Goal: Task Accomplishment & Management: Manage account settings

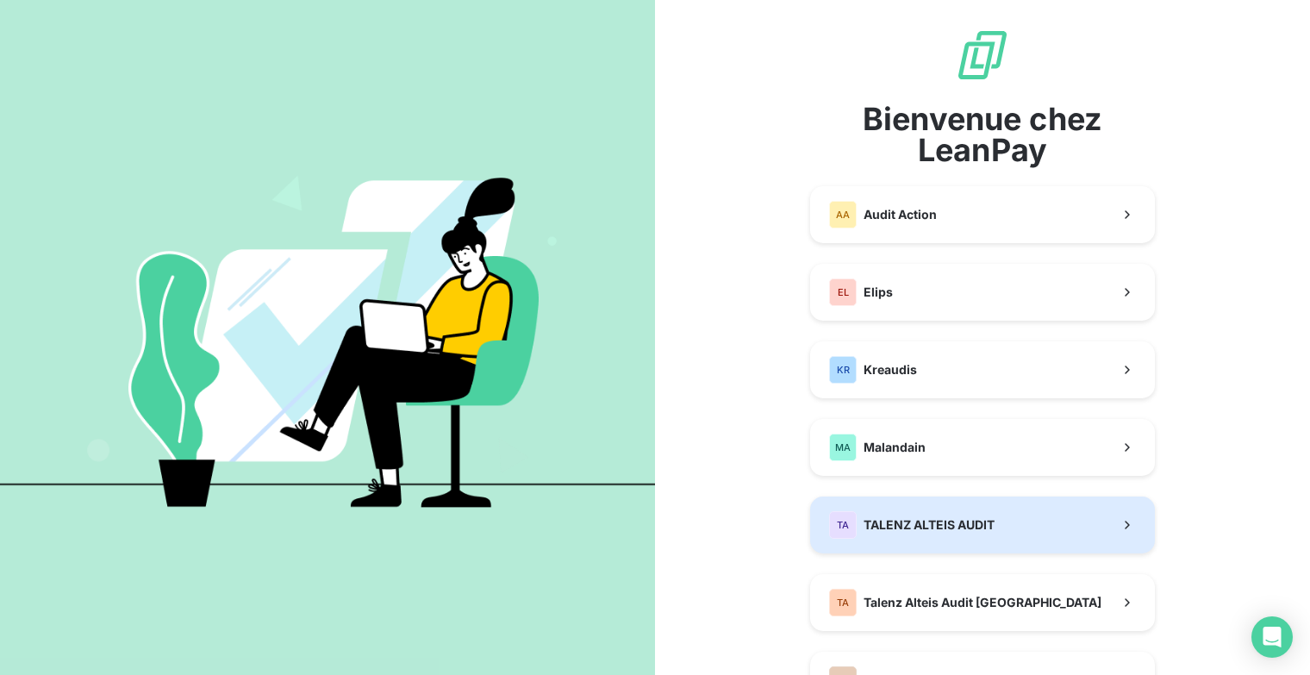
click at [974, 510] on button "TA TALENZ ALTEIS AUDIT" at bounding box center [982, 524] width 345 height 57
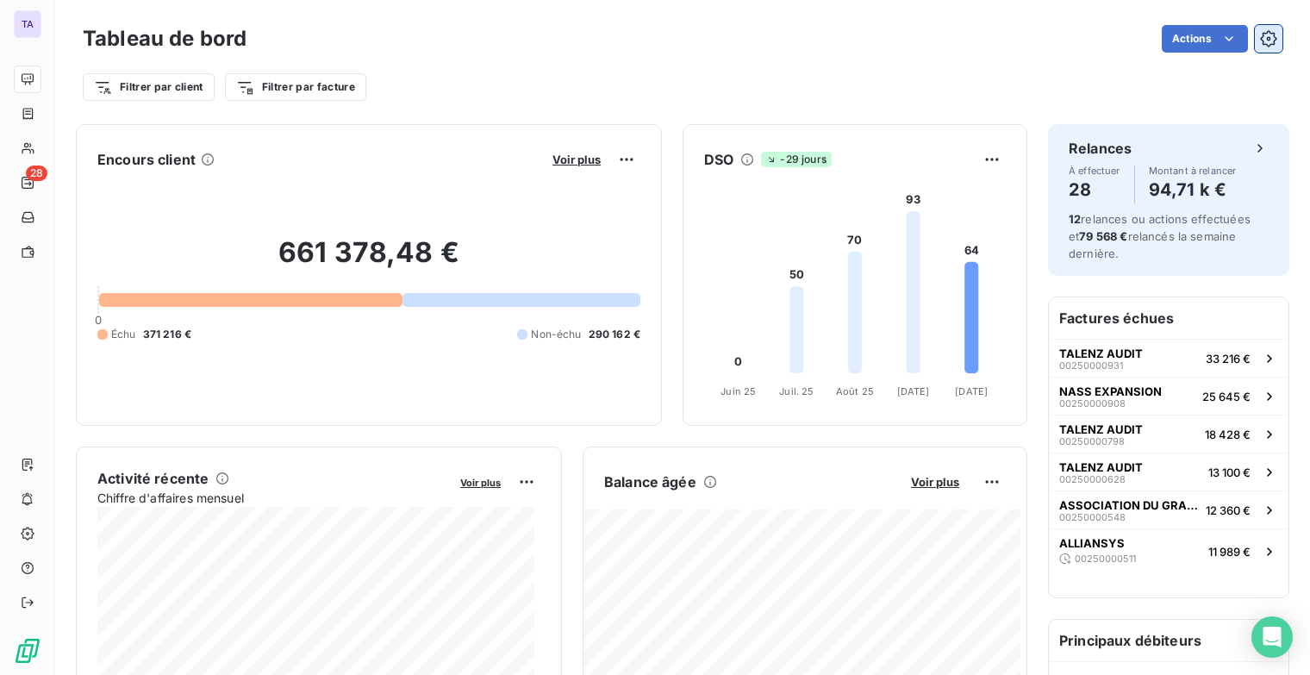
click at [1254, 38] on button "button" at bounding box center [1268, 39] width 28 height 28
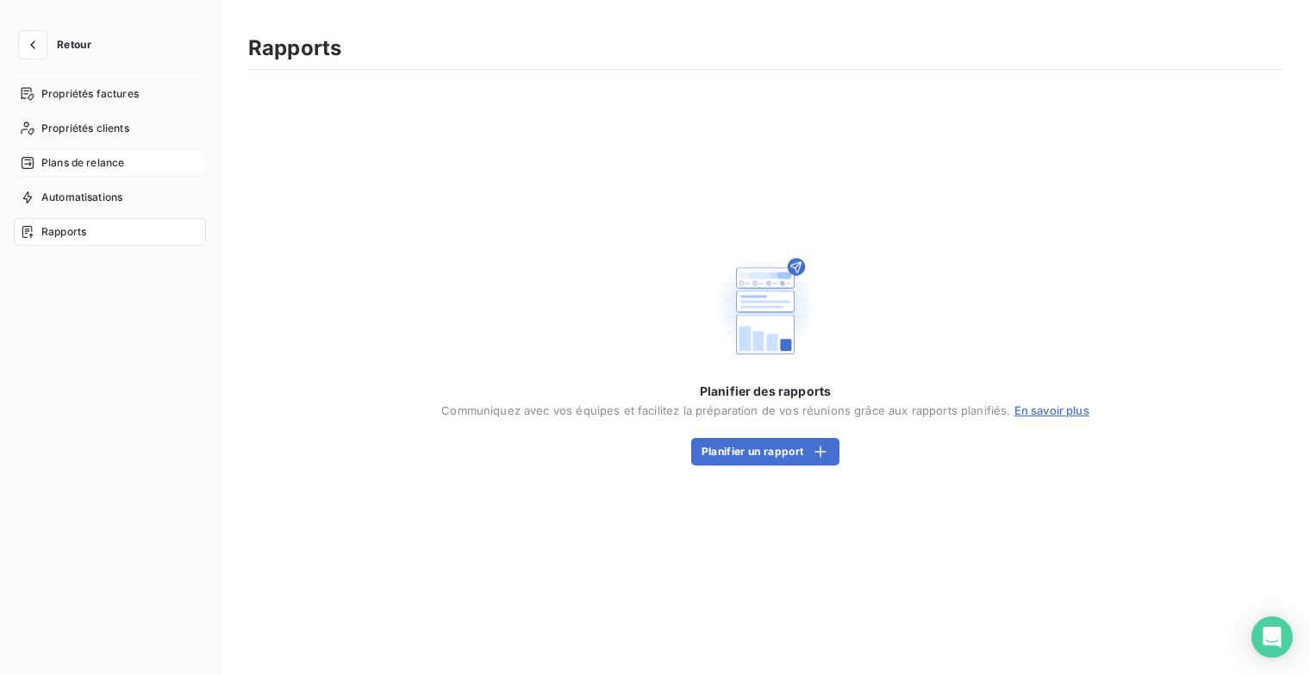
click at [101, 165] on span "Plans de relance" at bounding box center [82, 163] width 83 height 16
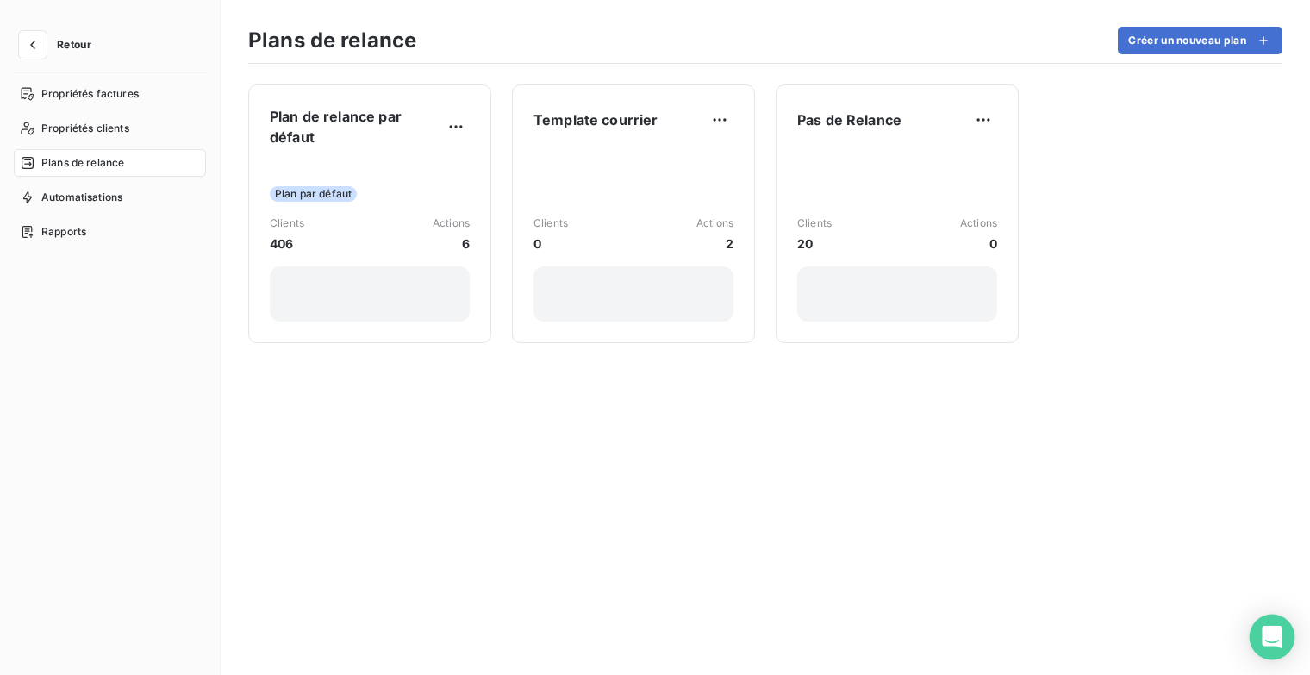
click at [1287, 634] on div "Open Intercom Messenger" at bounding box center [1272, 637] width 46 height 46
drag, startPoint x: 55, startPoint y: 37, endPoint x: 78, endPoint y: 42, distance: 23.8
click at [55, 37] on button "Retour" at bounding box center [59, 45] width 91 height 28
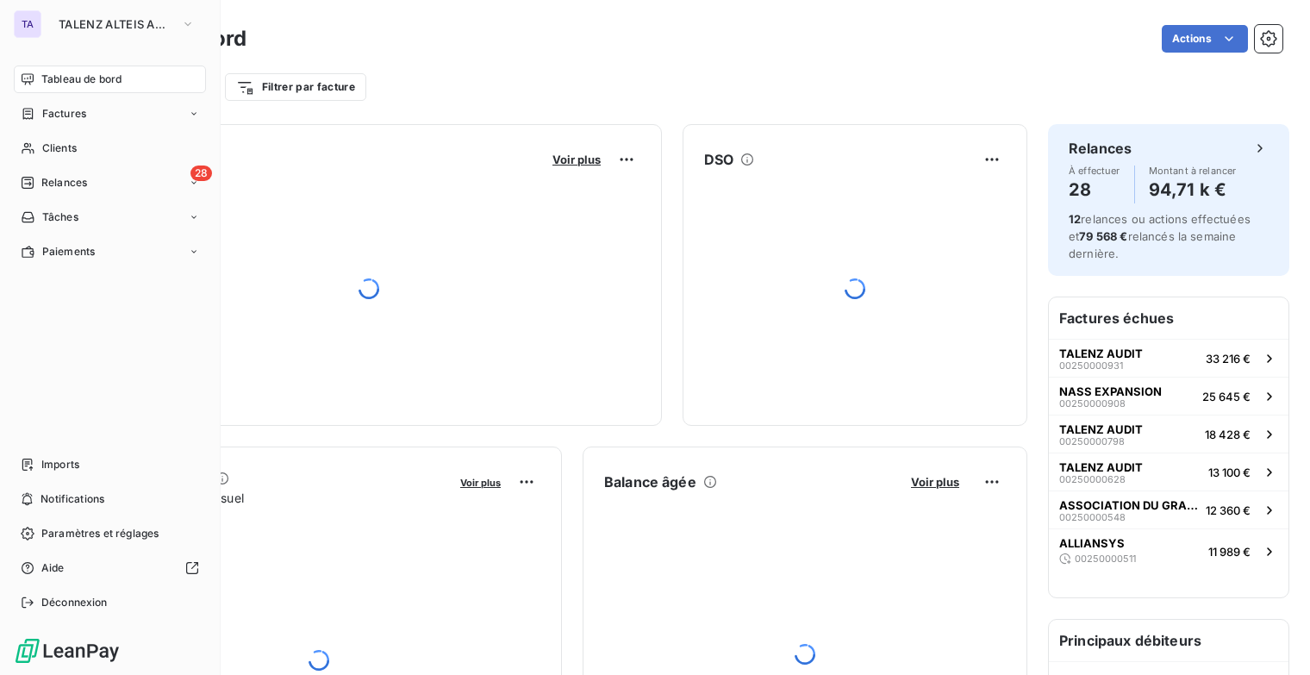
drag, startPoint x: 12, startPoint y: 23, endPoint x: 86, endPoint y: 38, distance: 75.5
click at [15, 24] on div "TA TALENZ ALTEIS AUDIT Tableau de bord Factures Clients 28 Relances Tâches Paie…" at bounding box center [110, 337] width 221 height 675
click at [181, 23] on icon "button" at bounding box center [188, 24] width 14 height 17
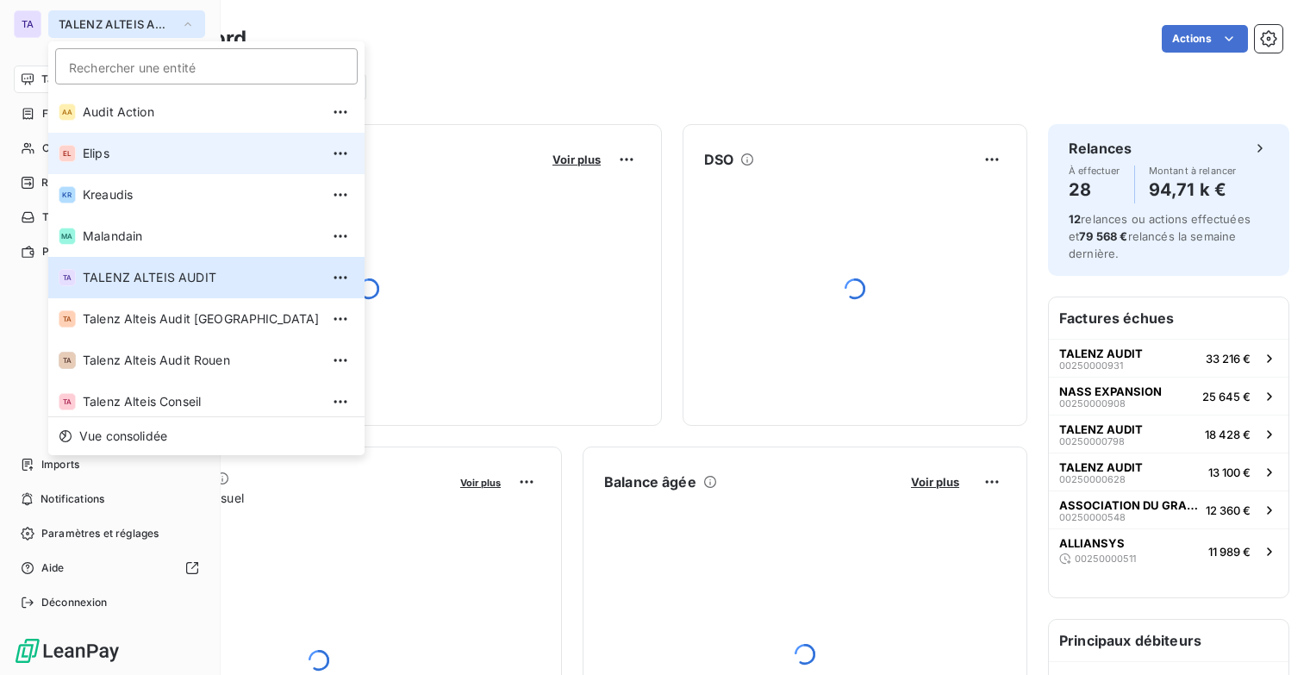
click at [122, 167] on li "EL Elips" at bounding box center [206, 153] width 316 height 41
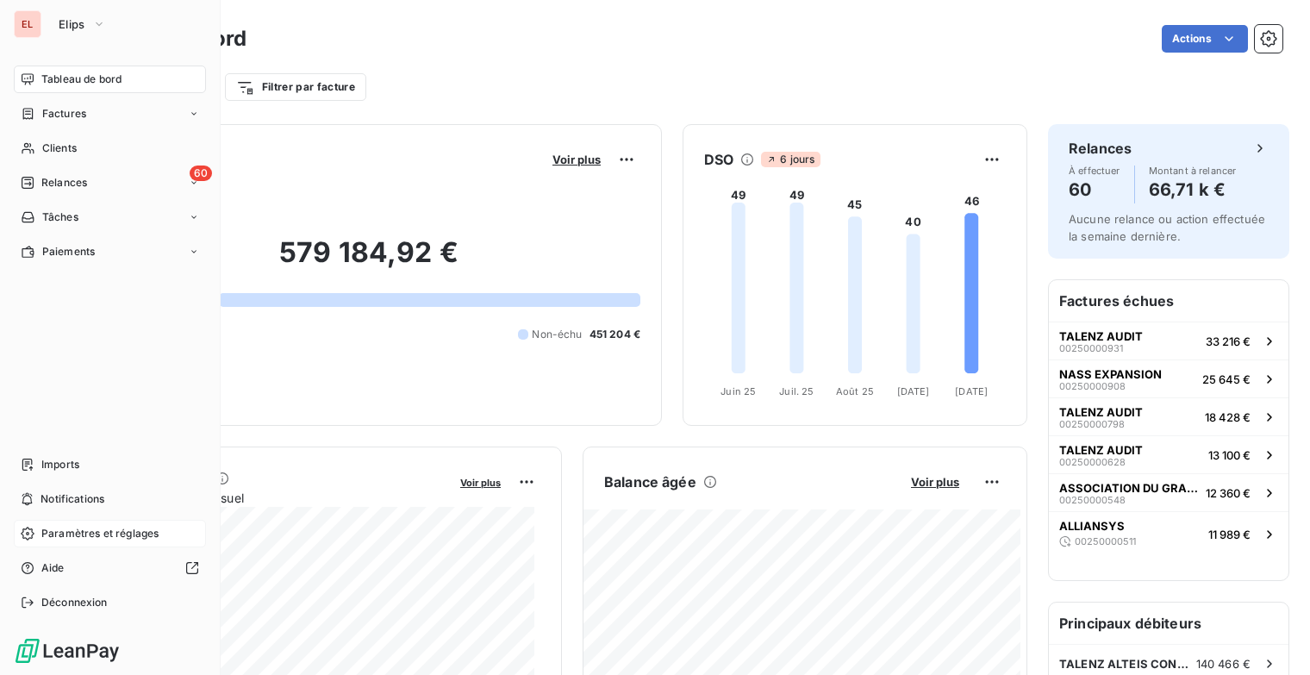
click at [110, 545] on div "Paramètres et réglages" at bounding box center [110, 533] width 192 height 28
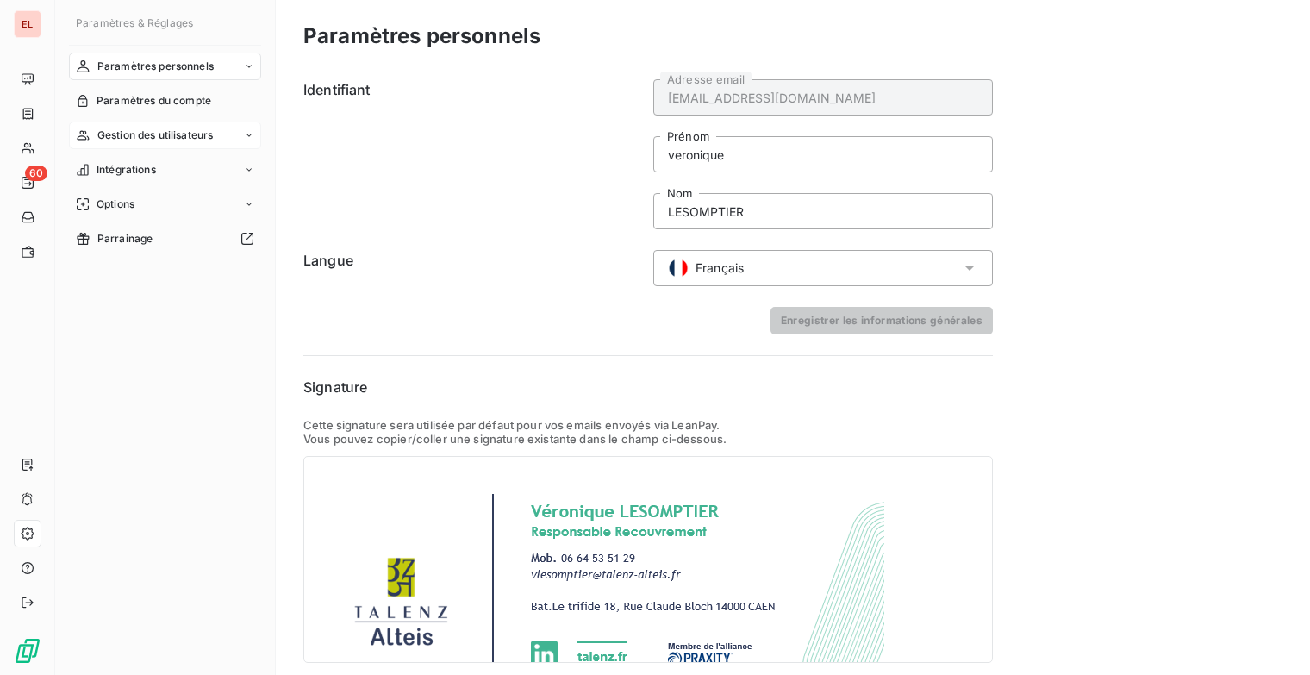
click at [245, 132] on icon at bounding box center [249, 135] width 10 height 10
click at [152, 168] on span "Liste des utilisateurs" at bounding box center [147, 170] width 102 height 16
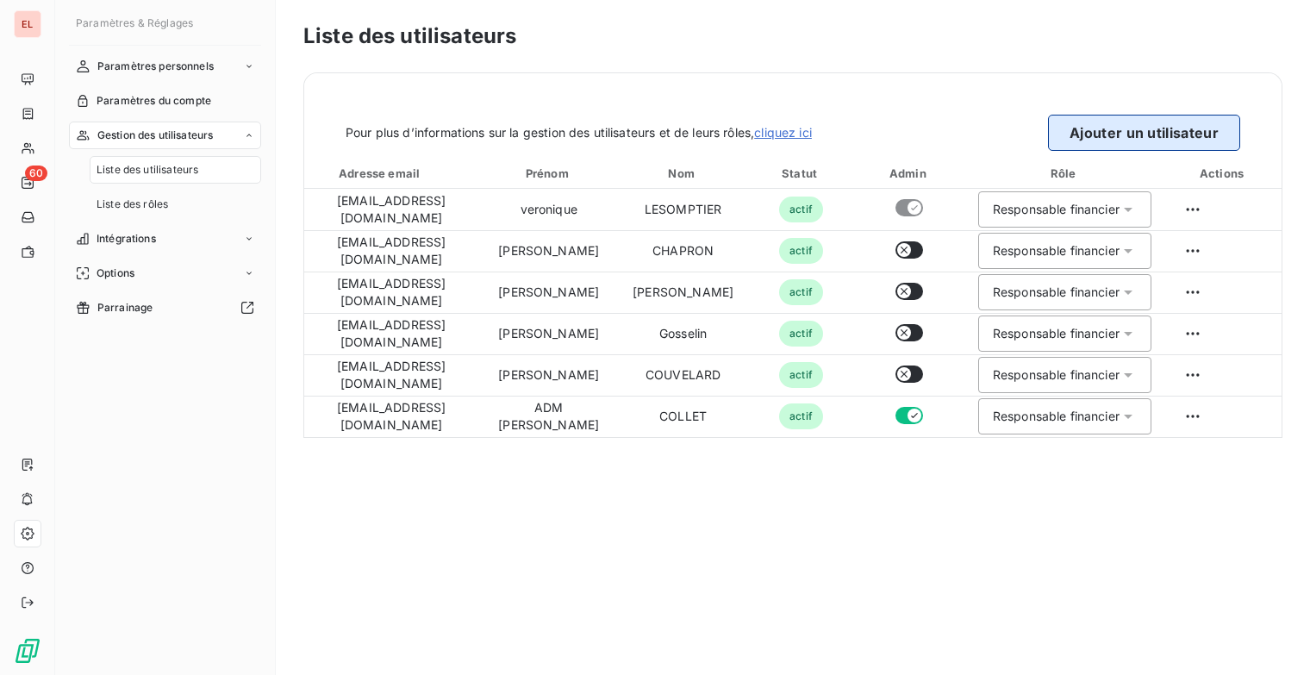
click at [1179, 141] on button "Ajouter un utilisateur" at bounding box center [1144, 133] width 192 height 36
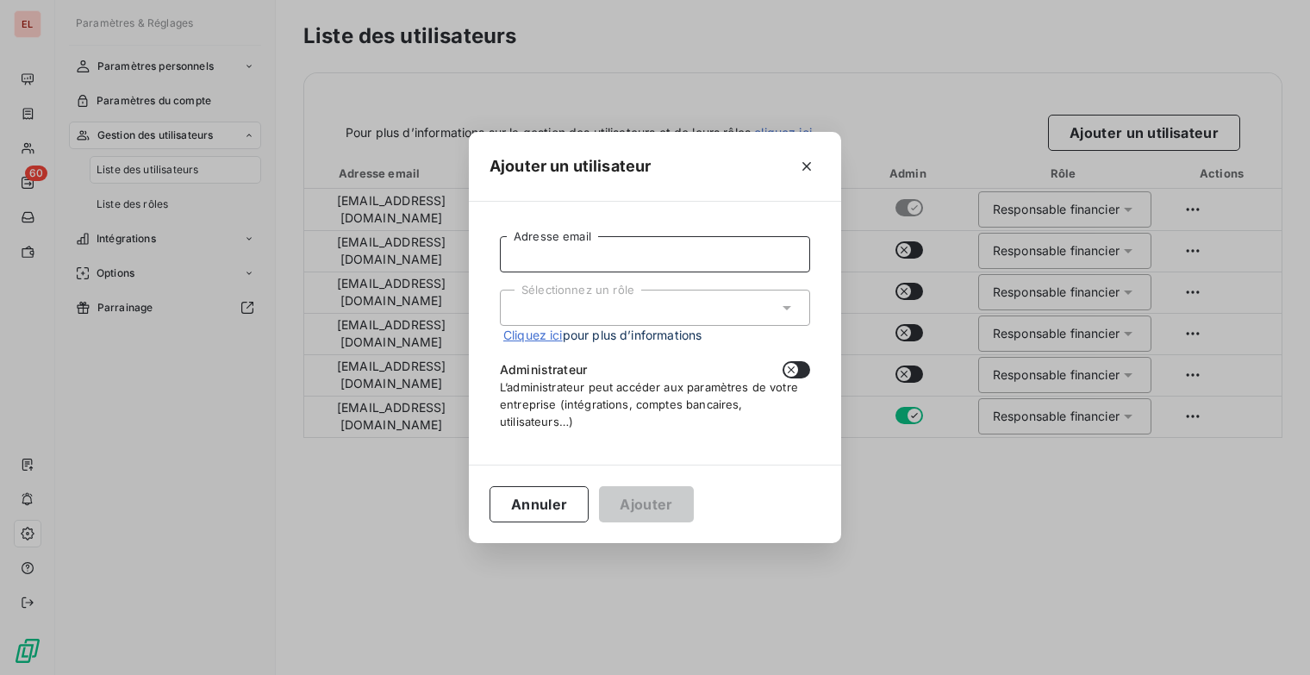
click at [599, 244] on input "Adresse email" at bounding box center [655, 254] width 310 height 36
drag, startPoint x: 706, startPoint y: 158, endPoint x: 873, endPoint y: 186, distance: 169.5
click at [873, 186] on div "Ajouter un utilisateur descudier@elips-solution Adresse email Sélectionnez un r…" at bounding box center [655, 337] width 1310 height 675
click at [709, 261] on input "descudier@elips-solution" at bounding box center [655, 254] width 310 height 36
type input "[EMAIL_ADDRESS][DOMAIN_NAME]"
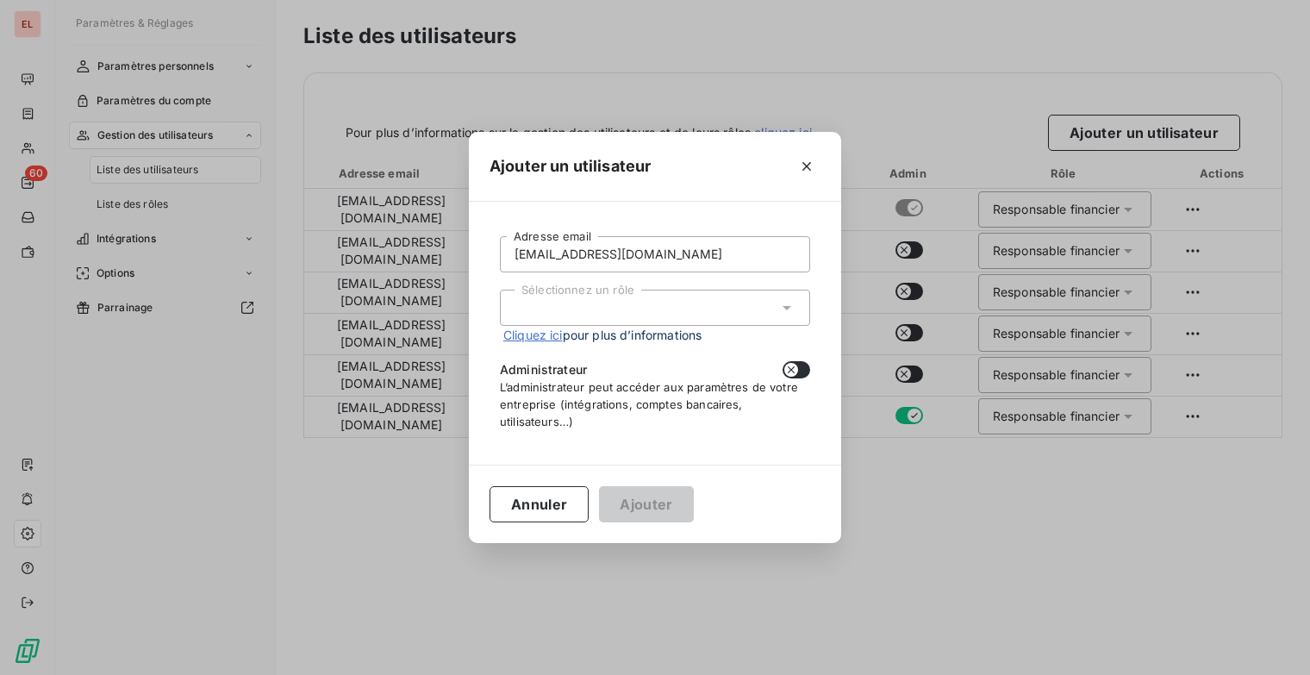
click at [785, 307] on icon at bounding box center [786, 308] width 9 height 4
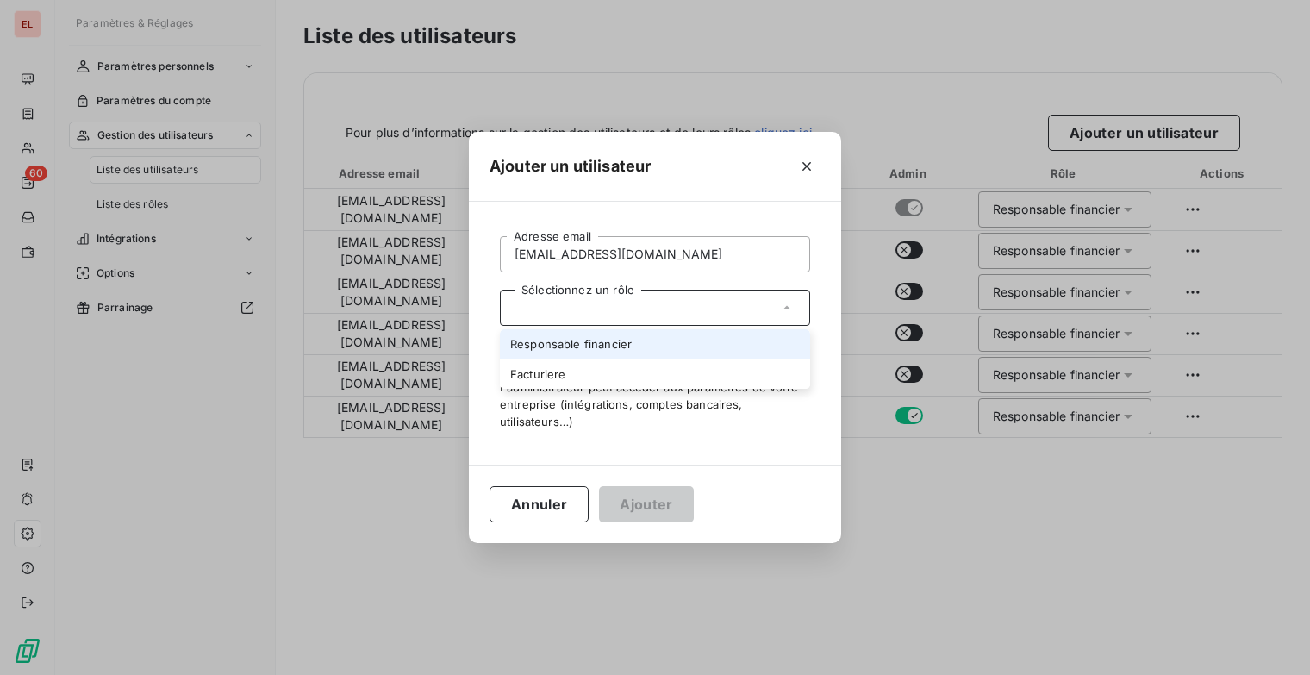
click at [677, 339] on li "Responsable financier" at bounding box center [655, 344] width 310 height 30
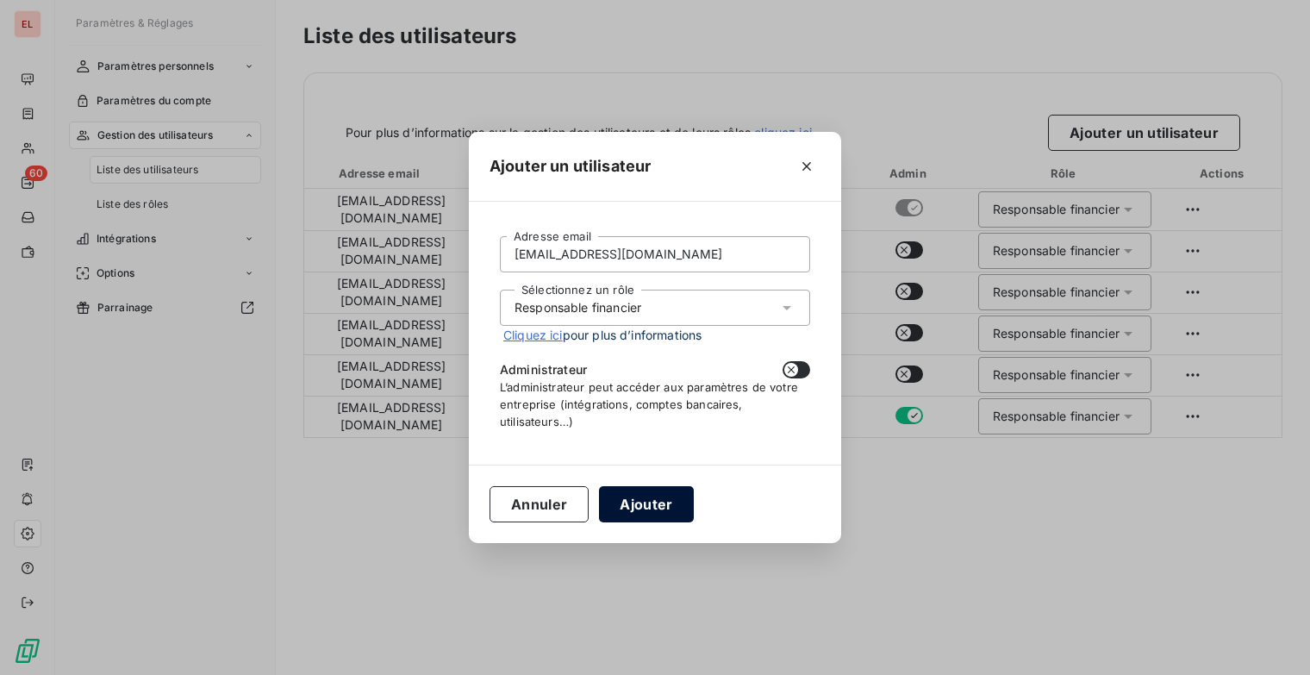
click at [666, 513] on button "Ajouter" at bounding box center [646, 504] width 94 height 36
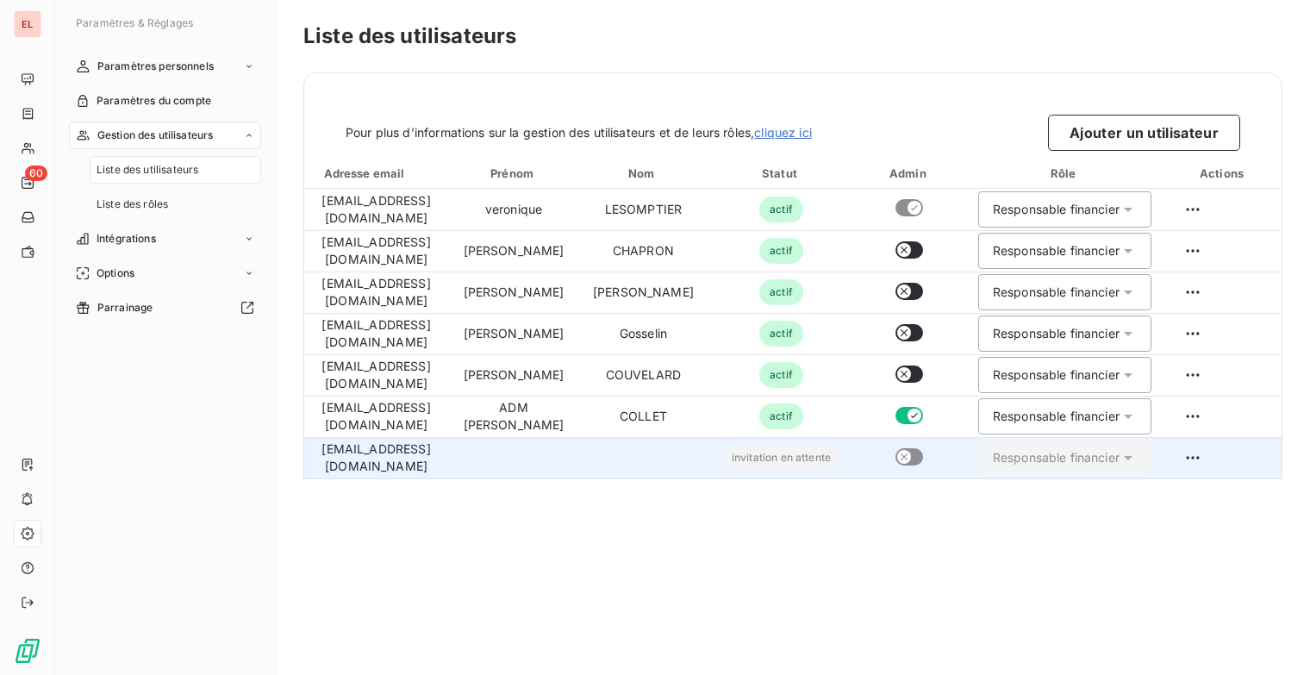
click at [1132, 457] on icon at bounding box center [1127, 458] width 9 height 4
click at [1225, 457] on html "EL 60 Paramètres & Réglages Paramètres personnels Paramètres du compte Gestion …" at bounding box center [655, 337] width 1310 height 675
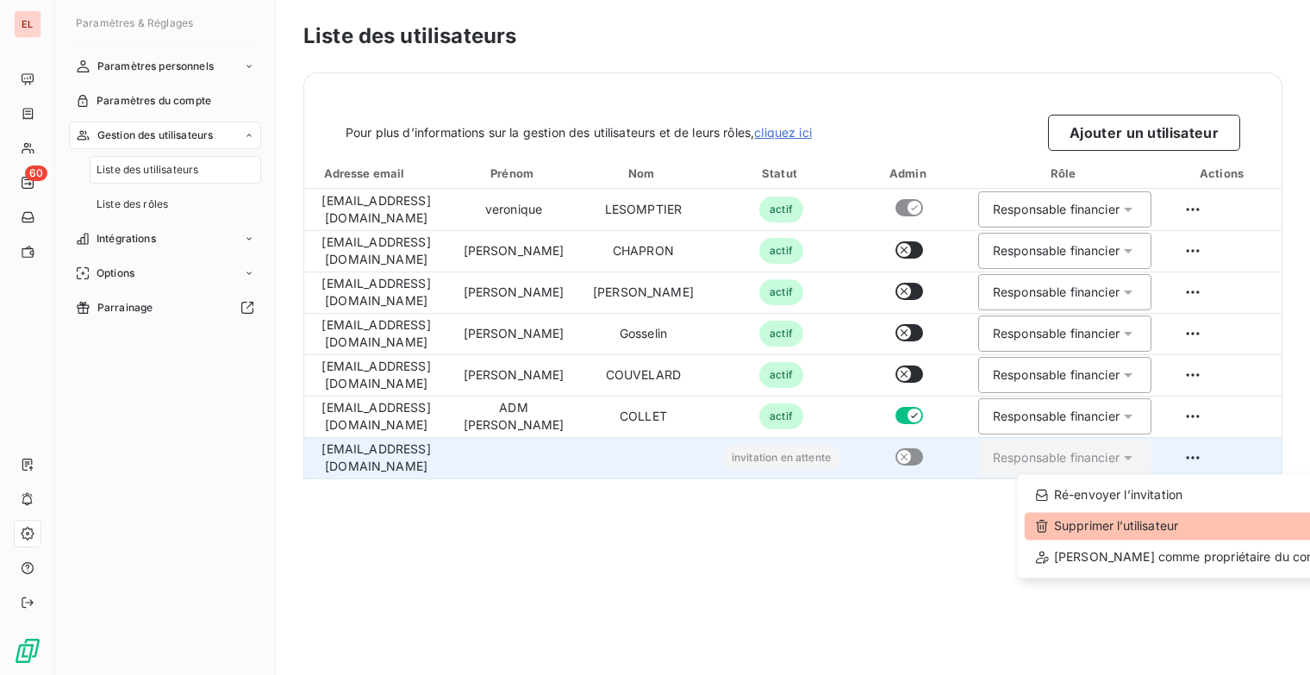
click at [1178, 516] on div "Supprimer l’utilisateur" at bounding box center [1185, 526] width 322 height 28
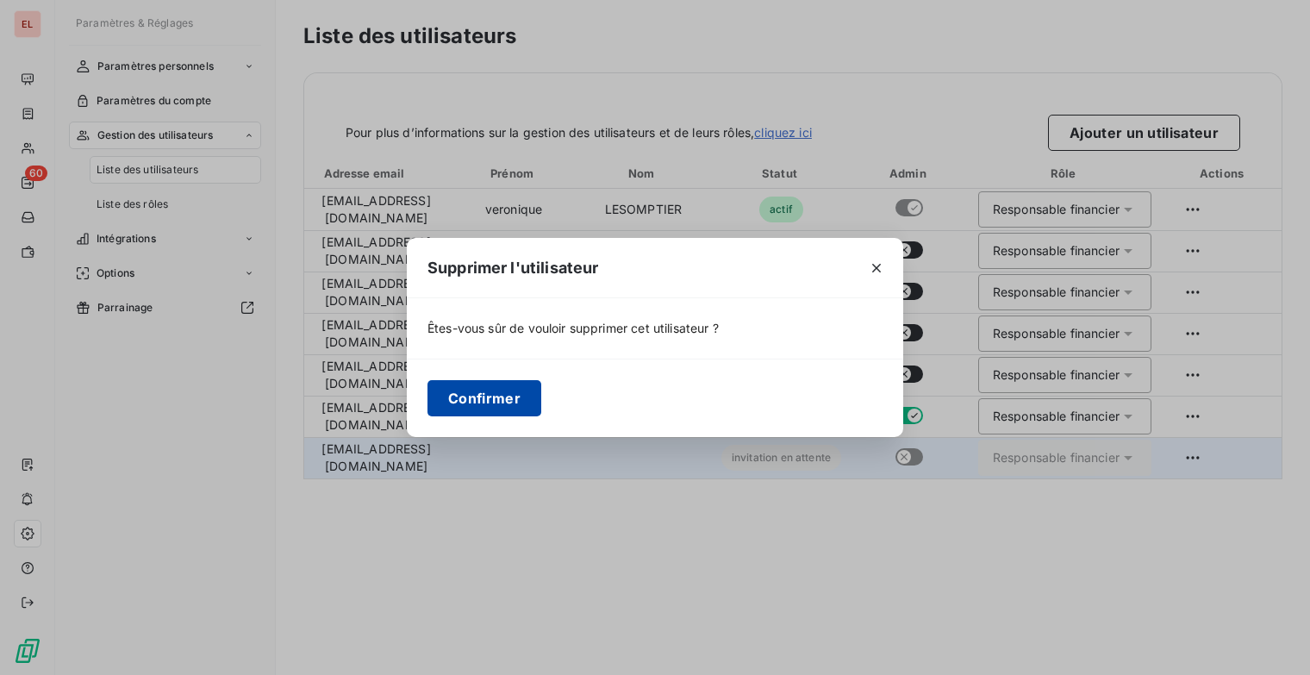
click at [465, 397] on button "Confirmer" at bounding box center [484, 398] width 114 height 36
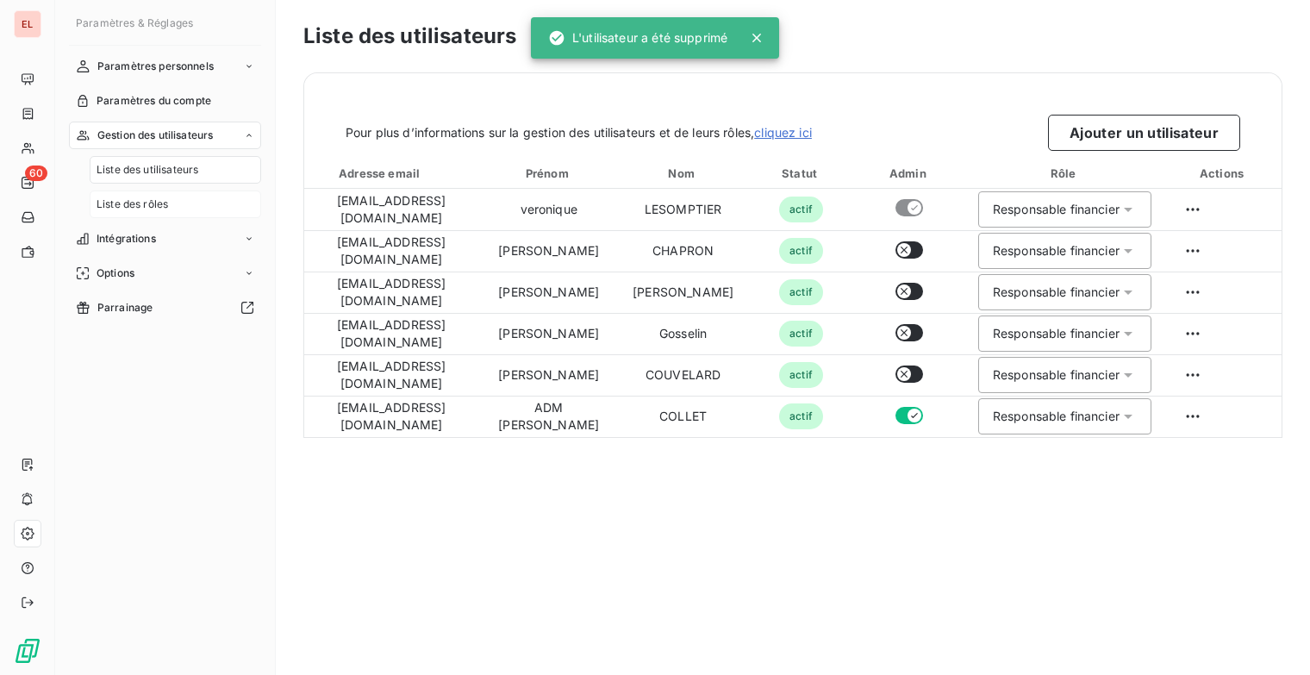
click at [175, 202] on div "Liste des rôles" at bounding box center [175, 204] width 171 height 28
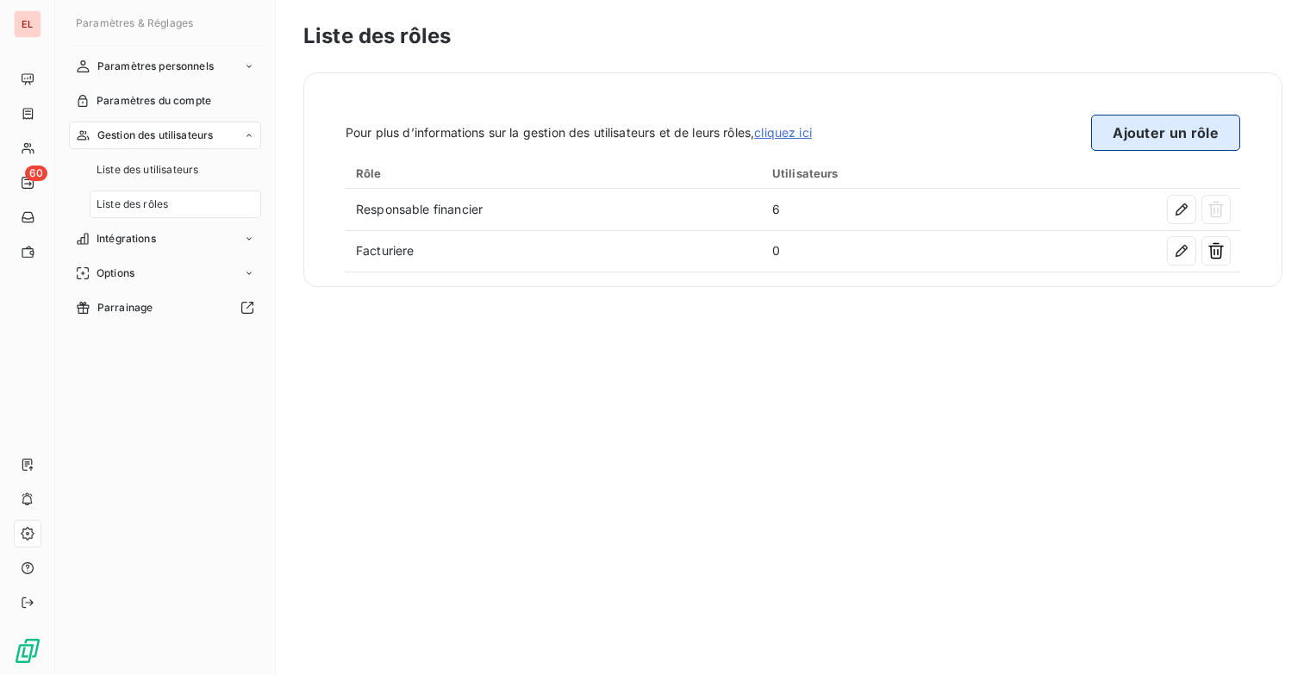
click at [1203, 130] on button "Ajouter un rôle" at bounding box center [1165, 133] width 149 height 36
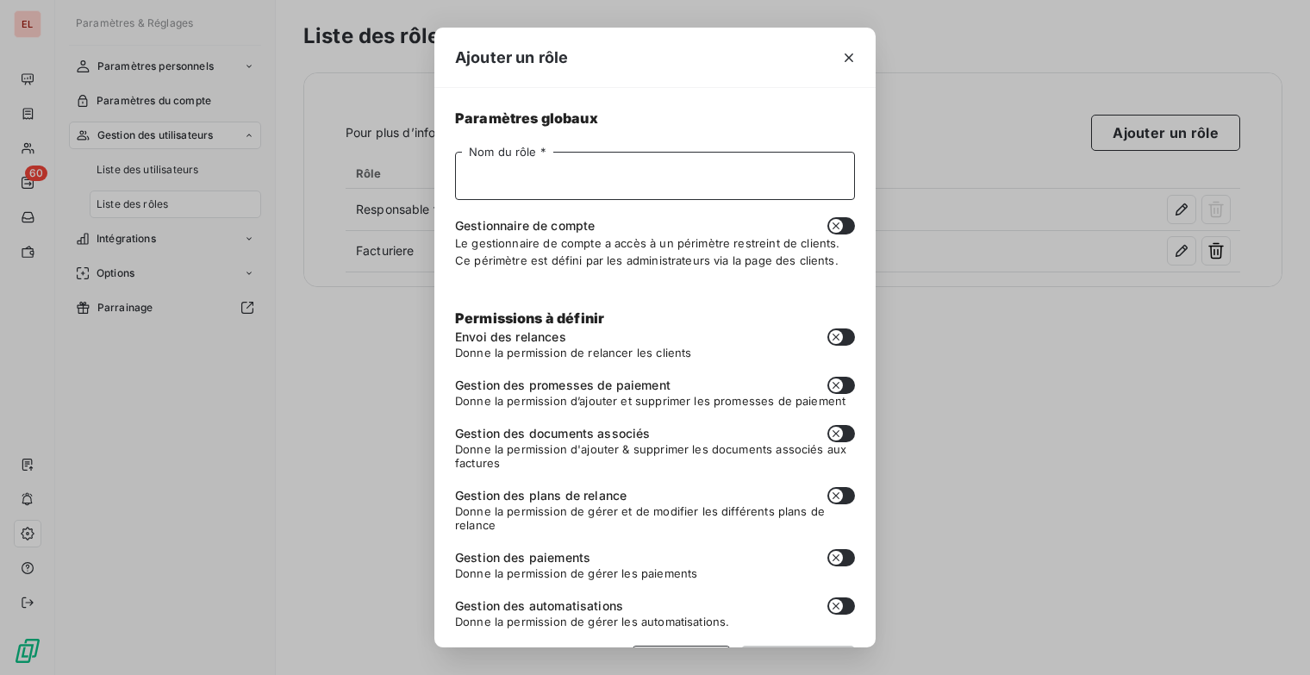
click at [610, 171] on input "Nom du rôle *" at bounding box center [655, 176] width 400 height 48
type input "Manager"
click at [834, 335] on button "button" at bounding box center [841, 336] width 28 height 17
checkbox input "true"
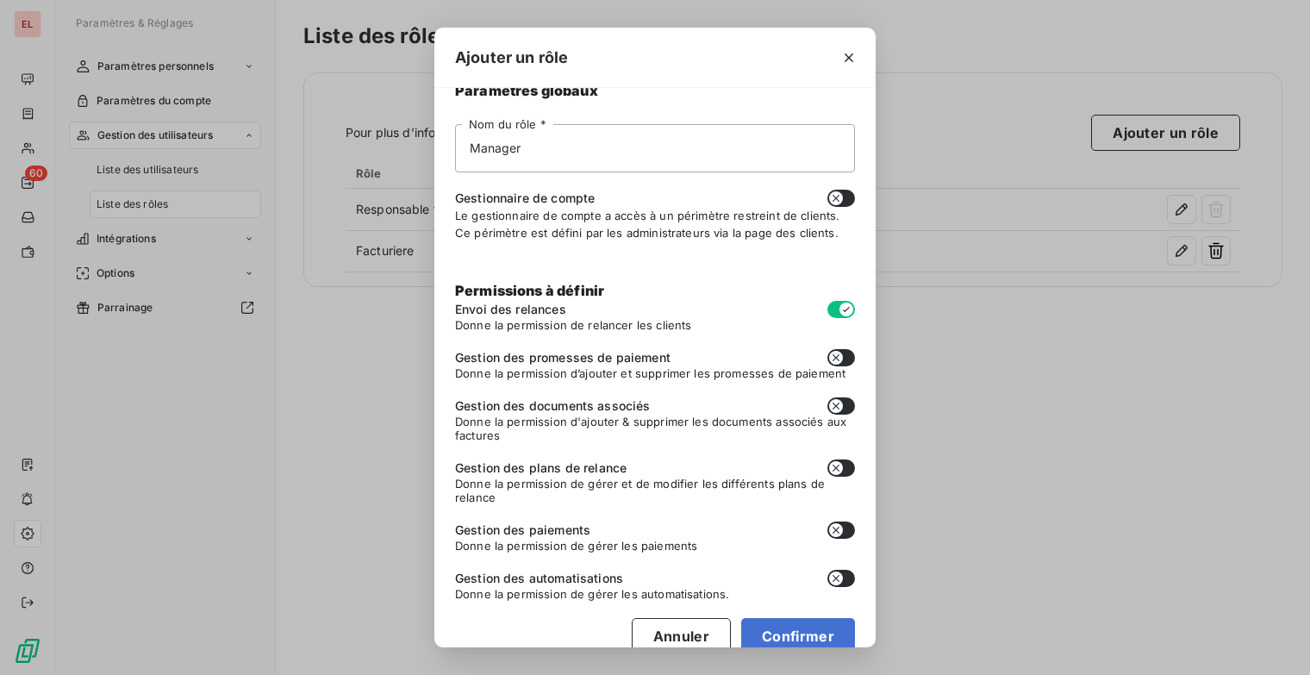
scroll to position [54, 0]
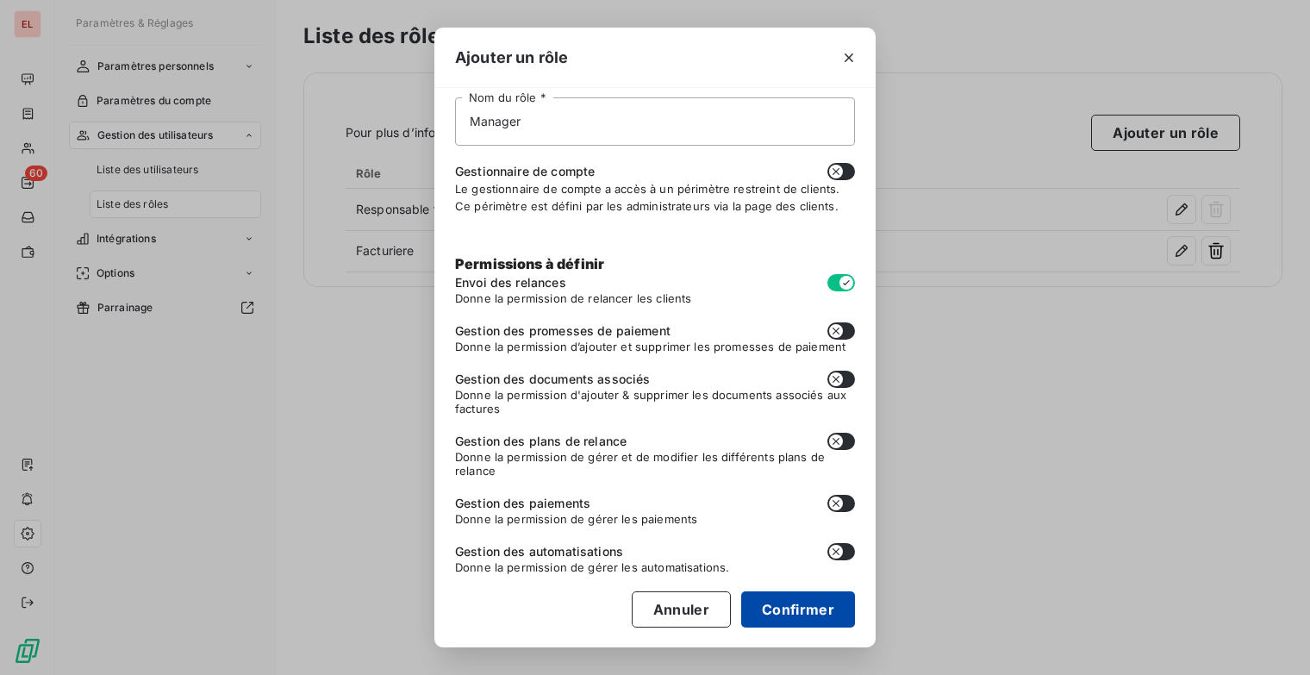
drag, startPoint x: 778, startPoint y: 624, endPoint x: 790, endPoint y: 613, distance: 16.5
click at [779, 624] on button "Confirmer" at bounding box center [798, 609] width 114 height 36
checkbox input "false"
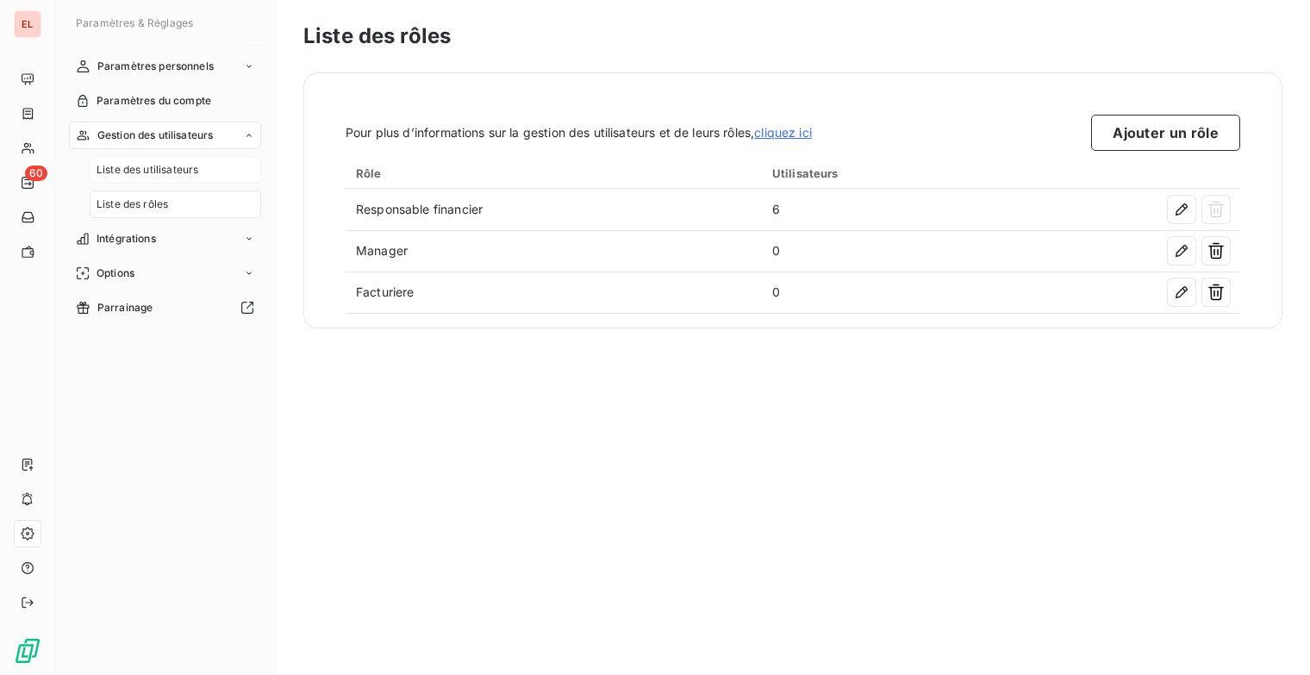
click at [185, 165] on span "Liste des utilisateurs" at bounding box center [147, 170] width 102 height 16
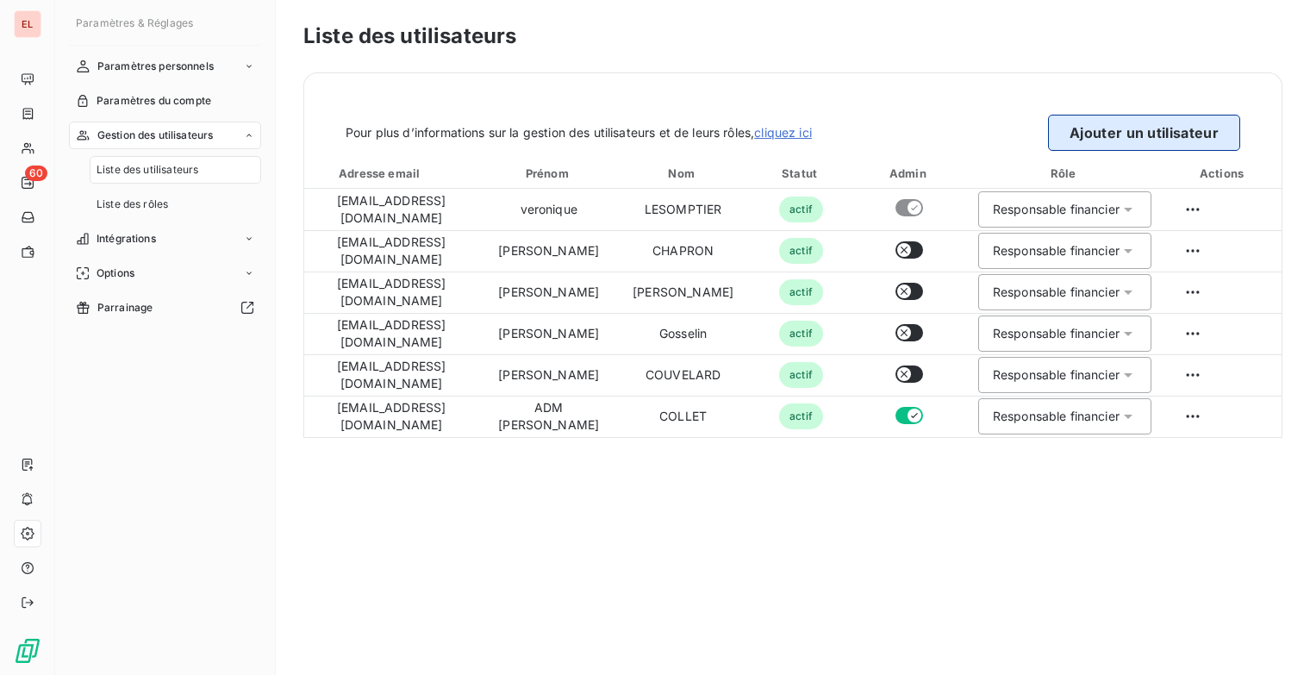
click at [1143, 146] on button "Ajouter un utilisateur" at bounding box center [1144, 133] width 192 height 36
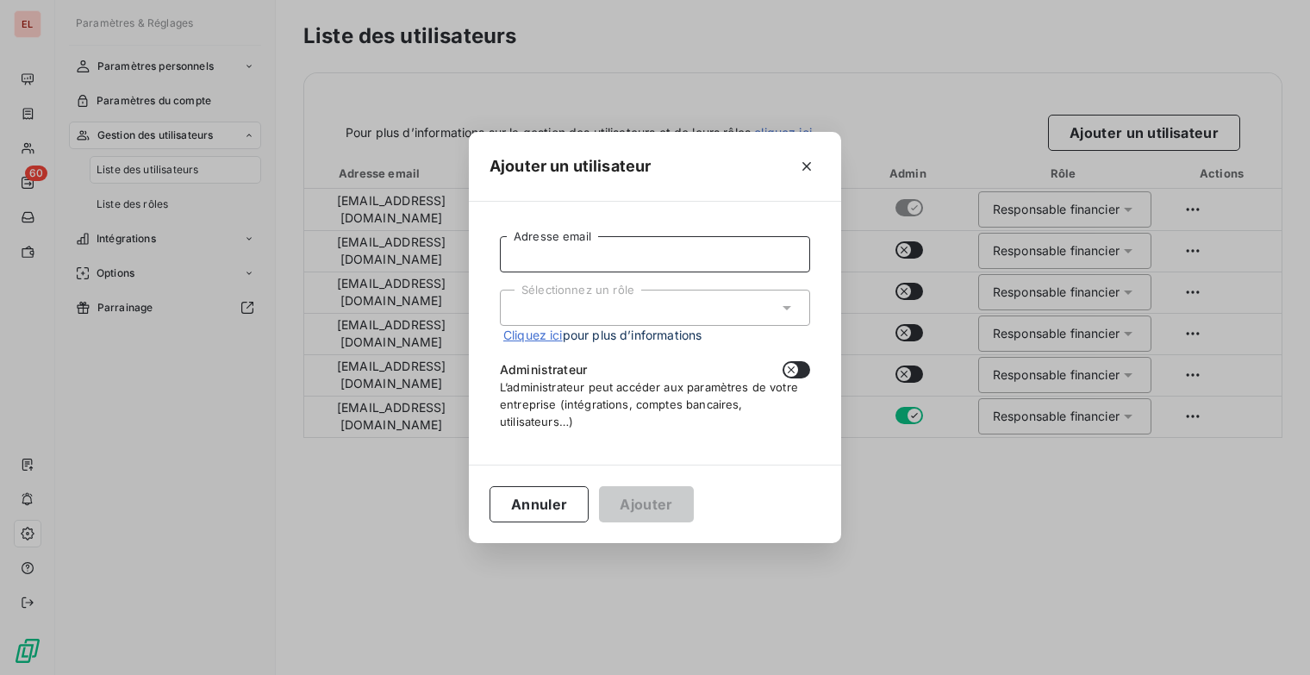
click at [593, 255] on input "Adresse email" at bounding box center [655, 254] width 310 height 36
type input "[EMAIL_ADDRESS][DOMAIN_NAME]"
click at [582, 305] on div "Sélectionnez un rôle" at bounding box center [655, 307] width 310 height 36
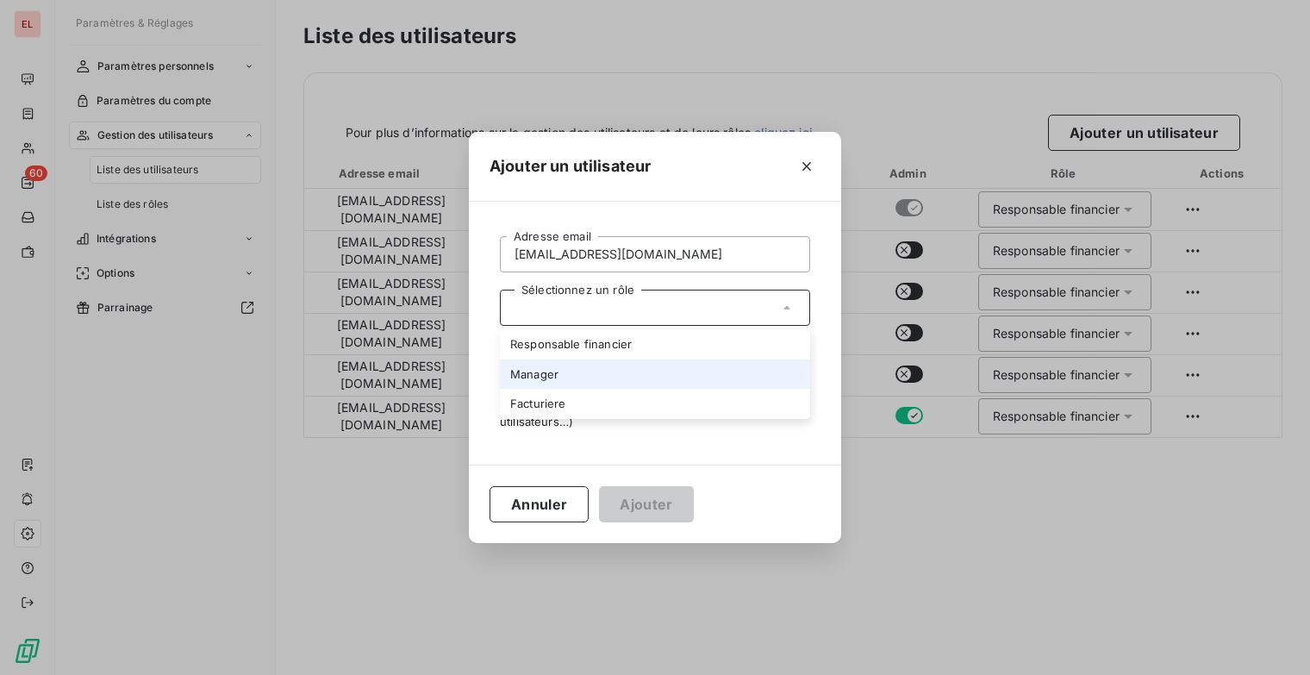
click at [600, 382] on li "Manager" at bounding box center [655, 374] width 310 height 30
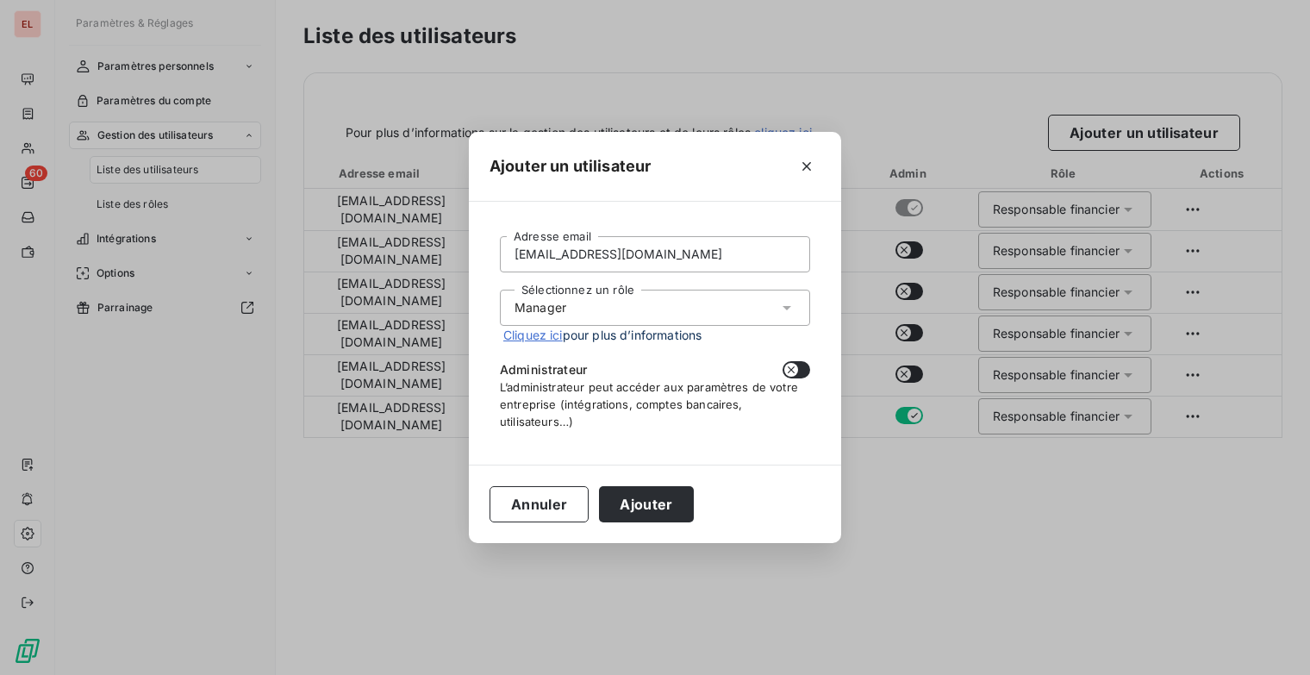
click at [659, 523] on div "Annuler Ajouter" at bounding box center [655, 503] width 372 height 78
click at [661, 502] on button "Ajouter" at bounding box center [646, 504] width 94 height 36
